Goal: Check status

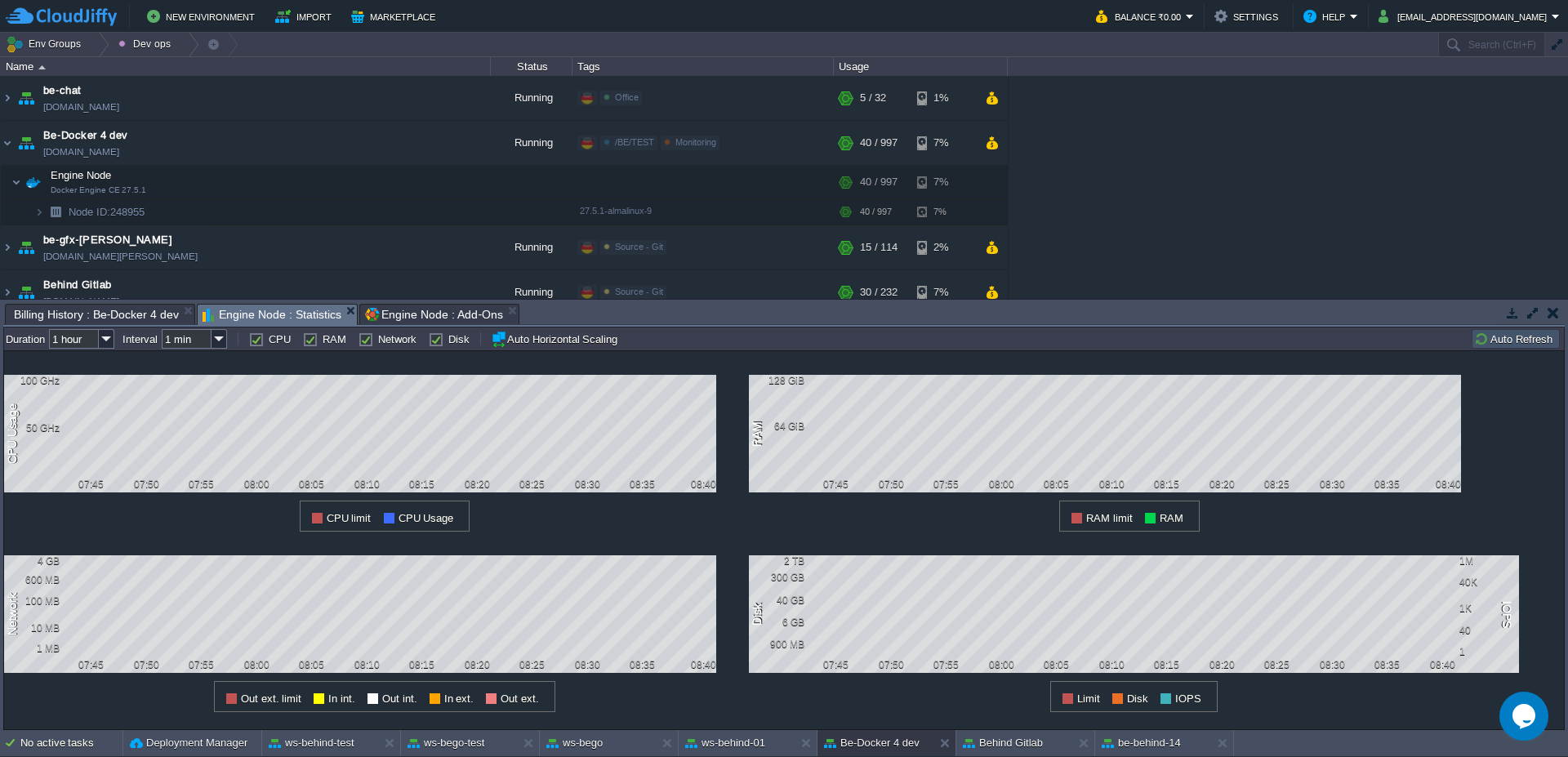
click at [1505, 333] on button "Auto Refresh" at bounding box center [1516, 339] width 84 height 15
click at [1505, 332] on button "Auto Refresh" at bounding box center [1516, 339] width 84 height 15
click at [1163, 749] on button "be-behind-14" at bounding box center [1141, 744] width 79 height 17
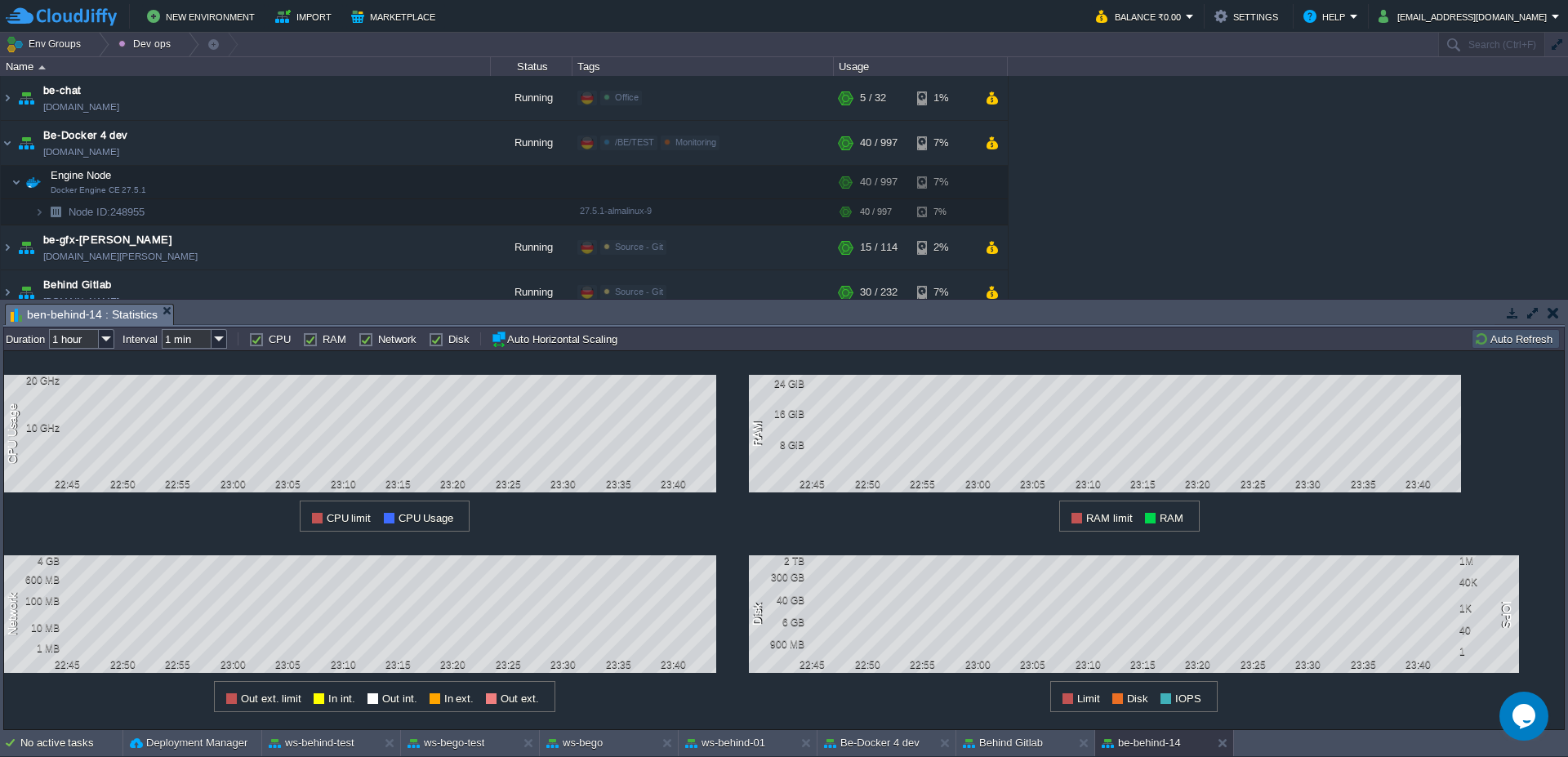
click at [1483, 338] on button "Auto Refresh" at bounding box center [1516, 339] width 84 height 15
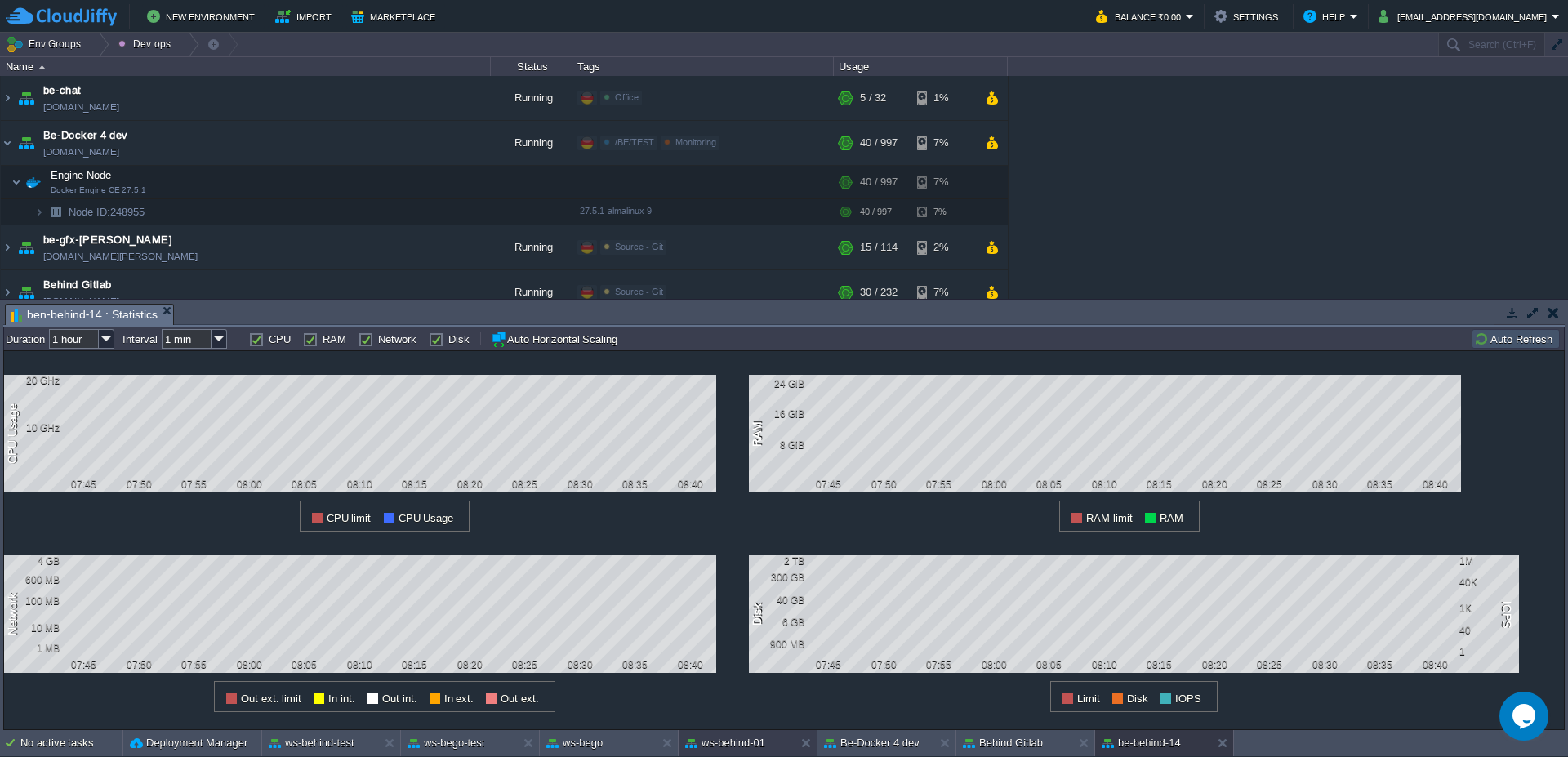
click at [744, 749] on button "ws-behind-01" at bounding box center [725, 744] width 80 height 17
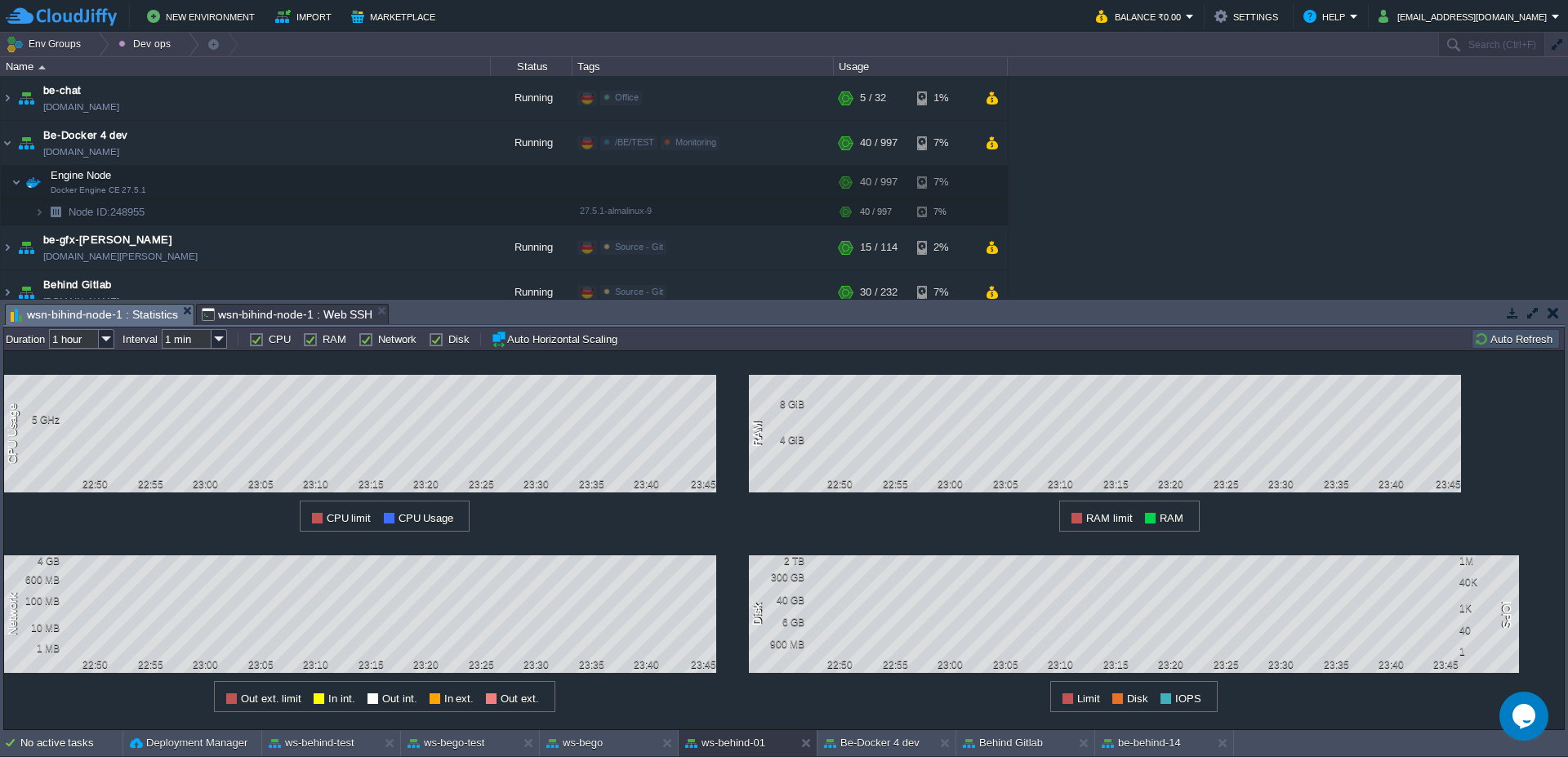
click at [1539, 350] on div "1 CPU Usage 5 GHz 22:50 22:55 23:00 23:05 23:10 23:15 23:20 23:25 23:30 23:35 2…" at bounding box center [784, 540] width 1561 height 380
click at [1533, 346] on button "Auto Refresh" at bounding box center [1516, 339] width 84 height 15
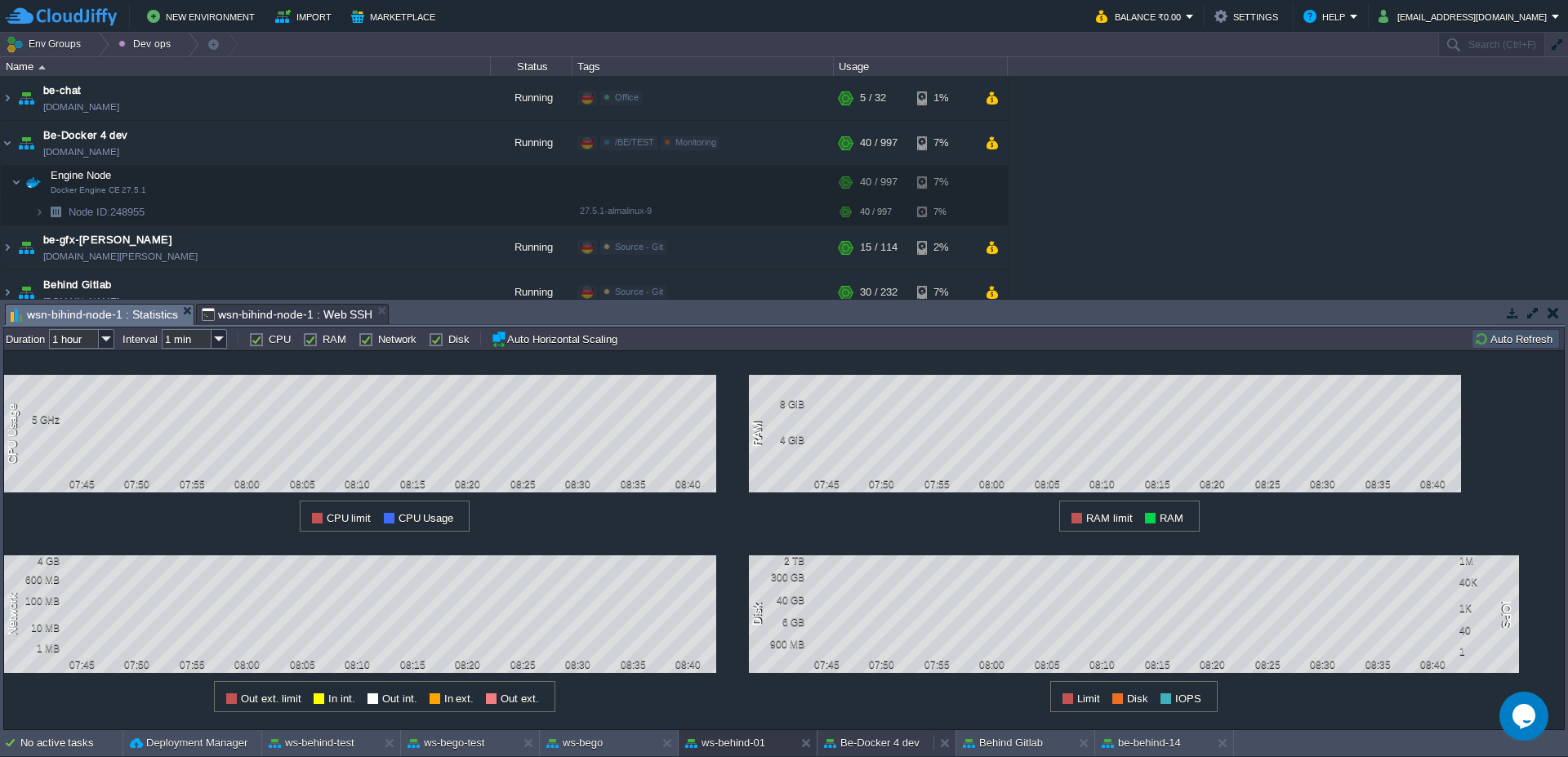
click at [916, 740] on button "Be-Docker 4 dev" at bounding box center [871, 744] width 95 height 17
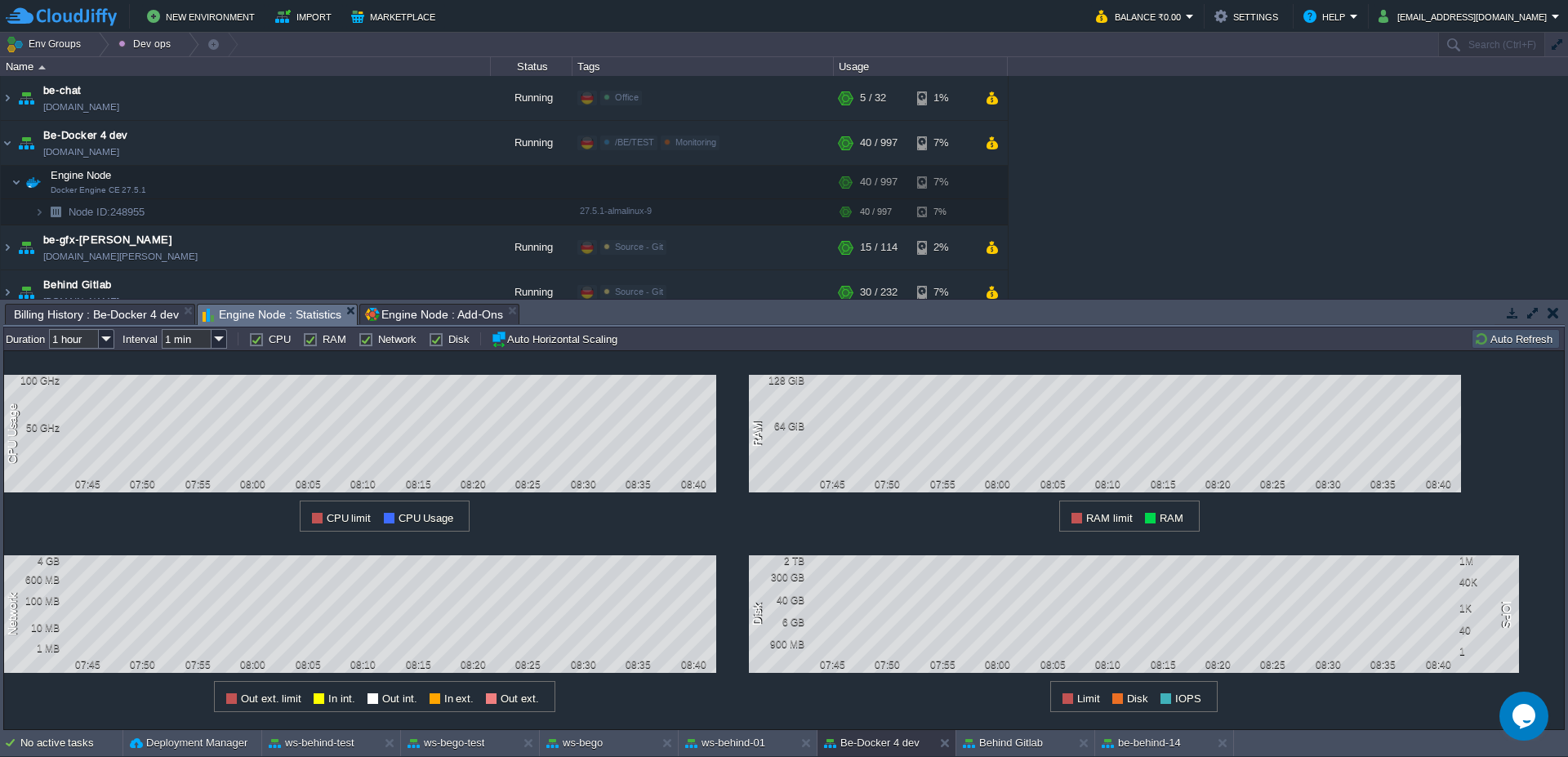
click at [1509, 337] on button "Auto Refresh" at bounding box center [1516, 339] width 84 height 15
